Goal: Find specific page/section

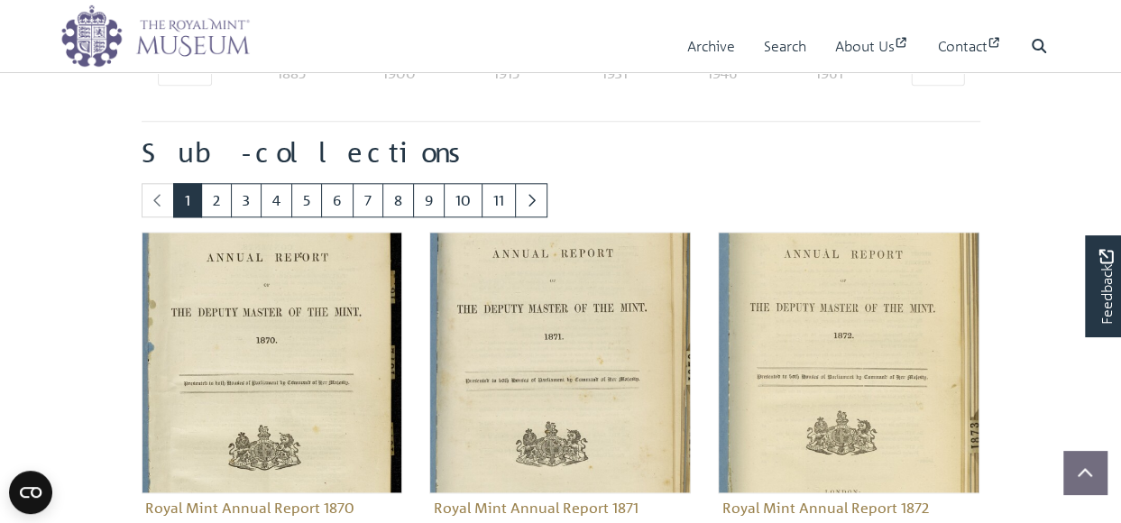
scroll to position [938, 0]
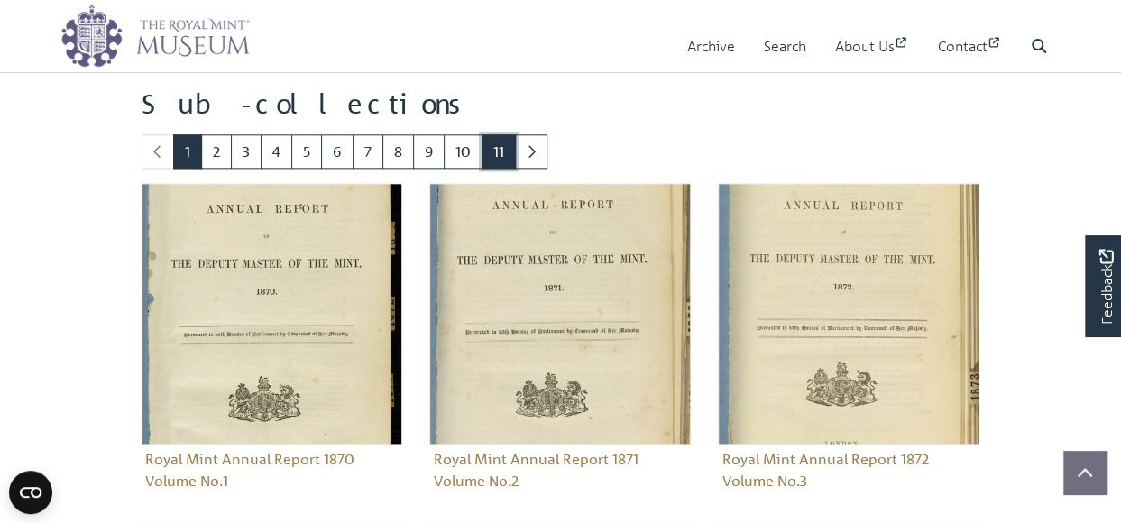
click at [490, 153] on link "11" at bounding box center [499, 151] width 34 height 34
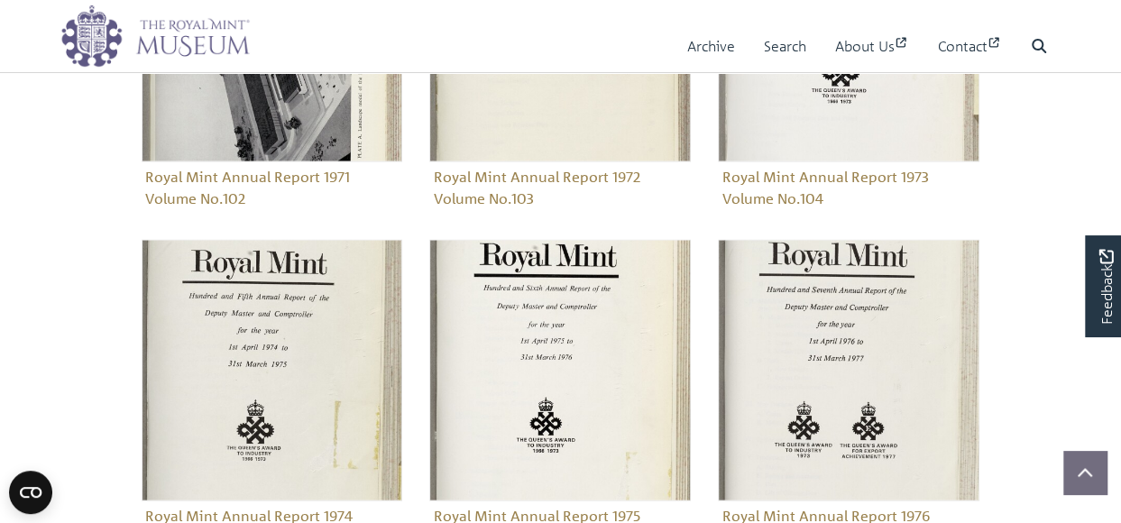
scroll to position [1738, 0]
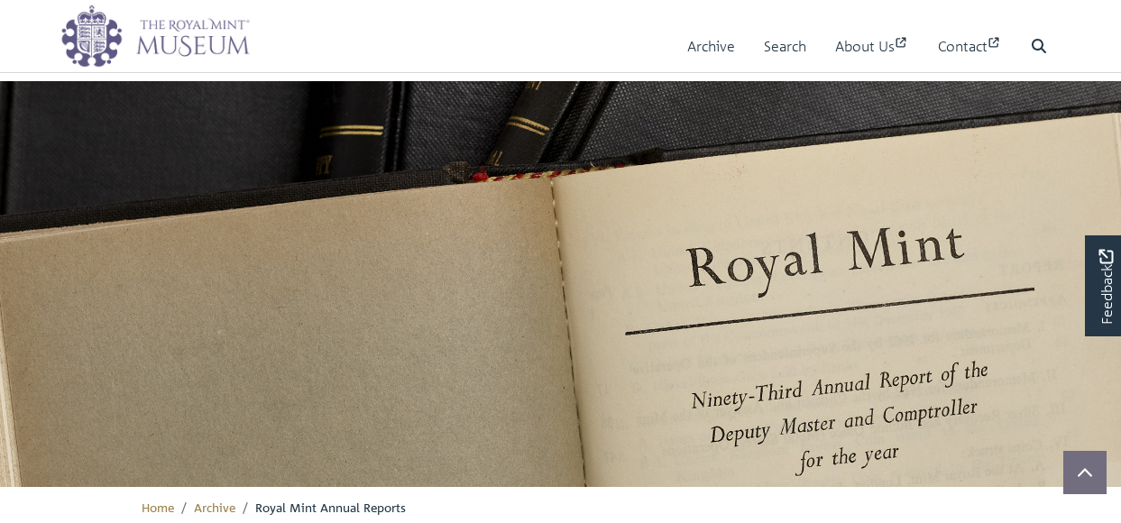
scroll to position [560, 0]
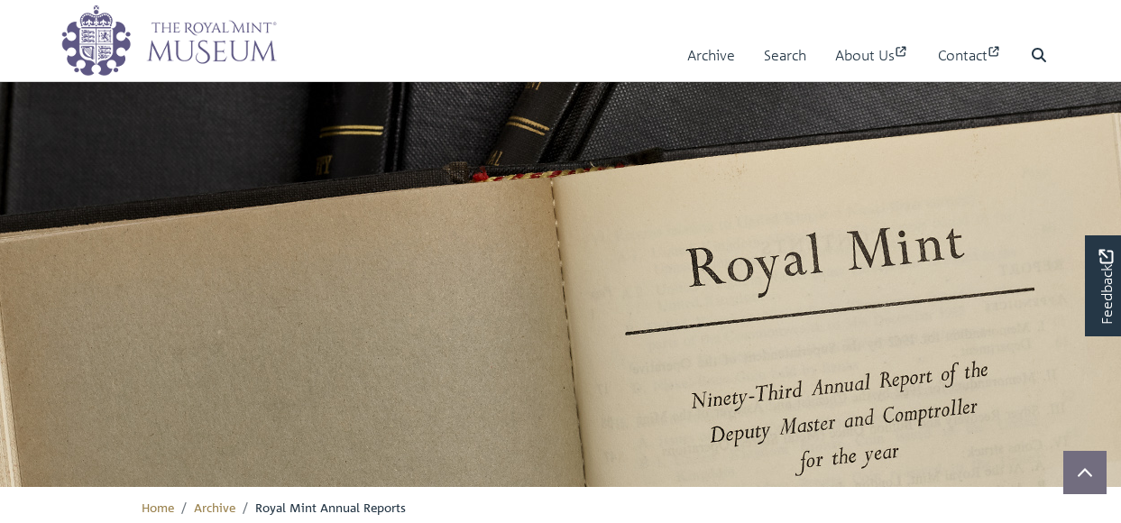
scroll to position [560, 0]
